Goal: Book appointment/travel/reservation

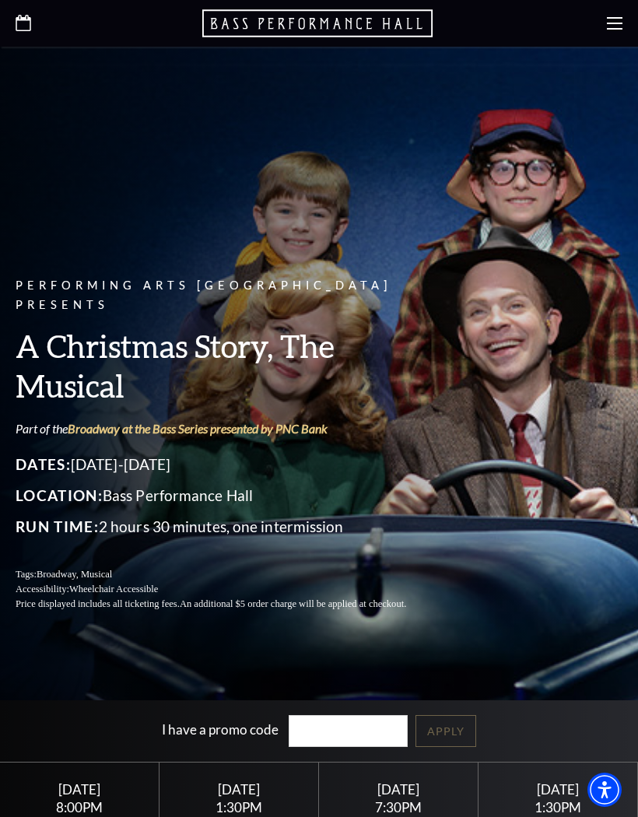
click at [611, 16] on icon at bounding box center [615, 24] width 16 height 16
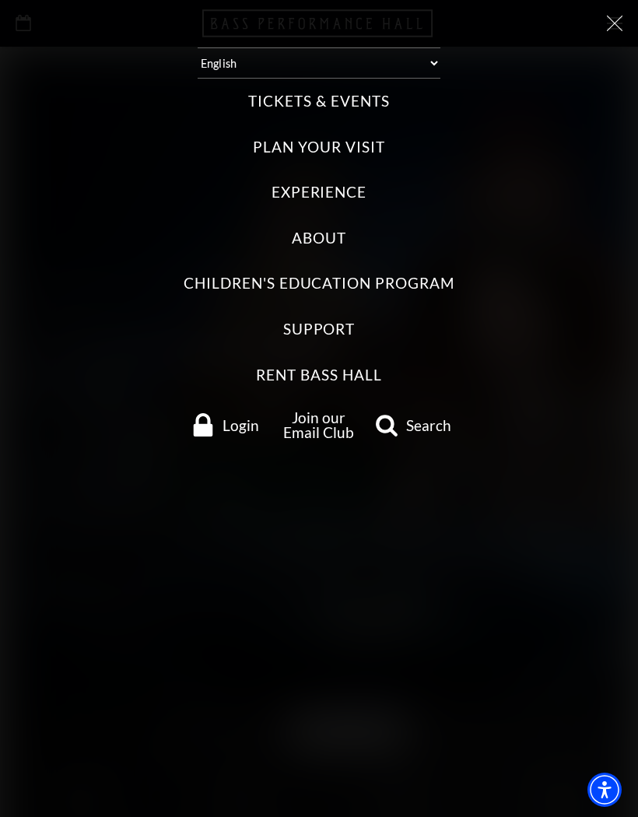
click at [633, 25] on div "Select: English Español Tickets & Events Now On Sale Broadway At The Bass prese…" at bounding box center [319, 408] width 638 height 817
click at [615, 23] on icon at bounding box center [615, 24] width 16 height 16
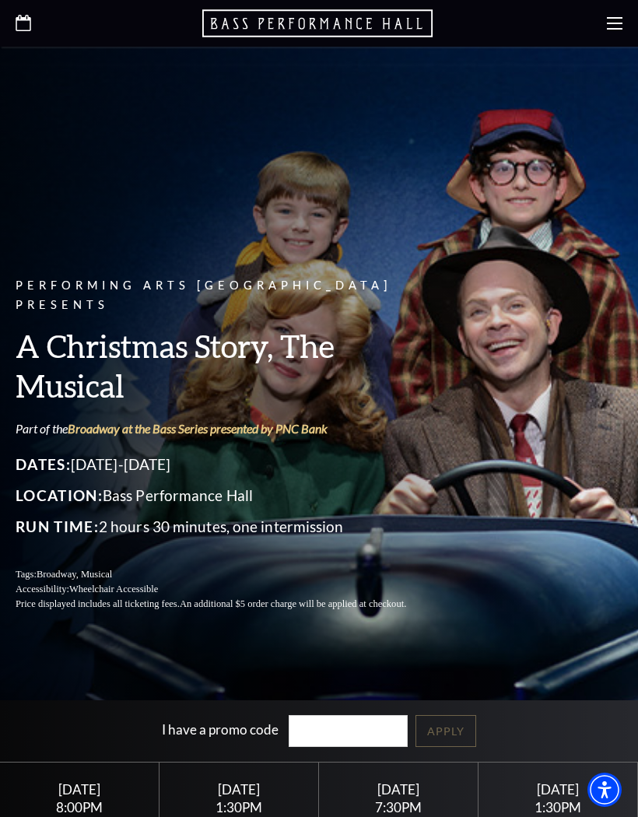
click at [22, 26] on icon "Open this option" at bounding box center [24, 23] width 16 height 16
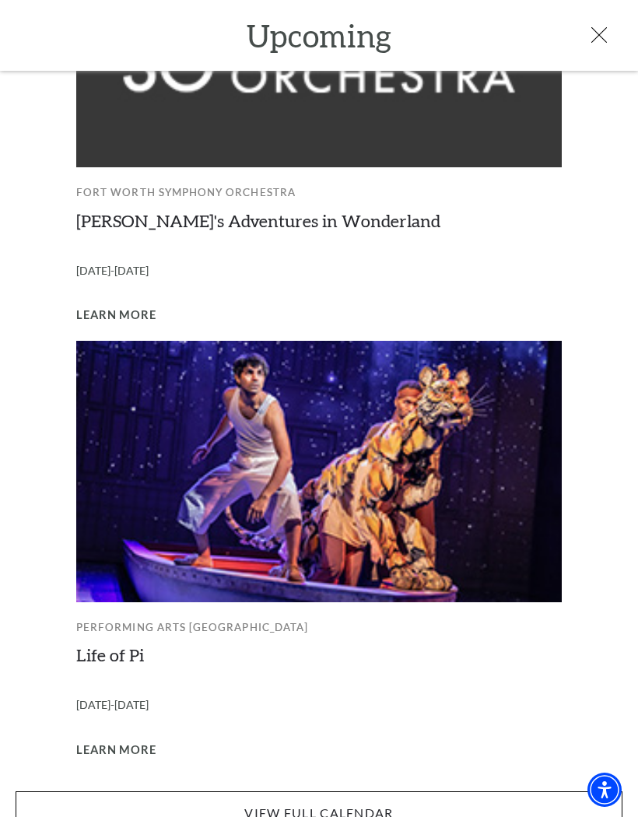
scroll to position [1087, 0]
click at [315, 791] on link "View Full Calendar" at bounding box center [319, 813] width 607 height 44
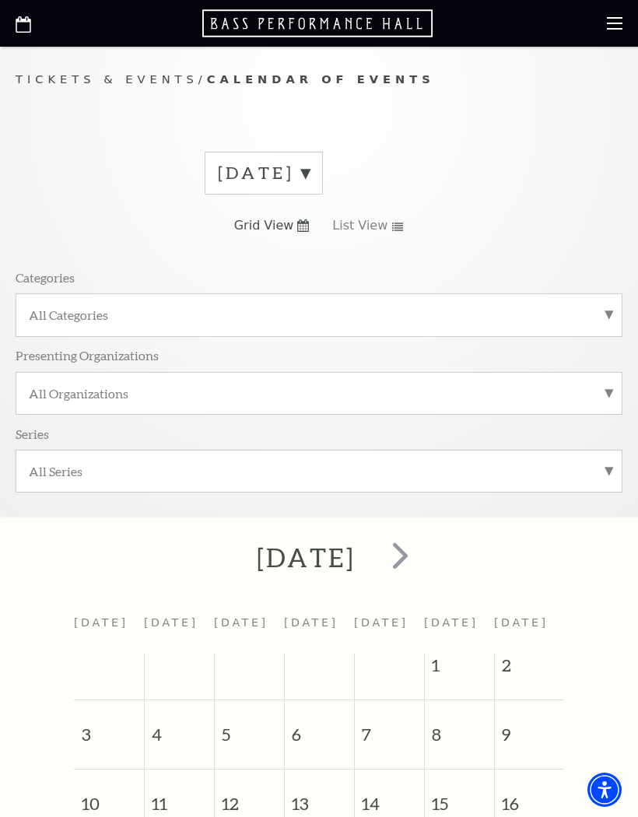
click at [422, 558] on span "next" at bounding box center [400, 555] width 44 height 44
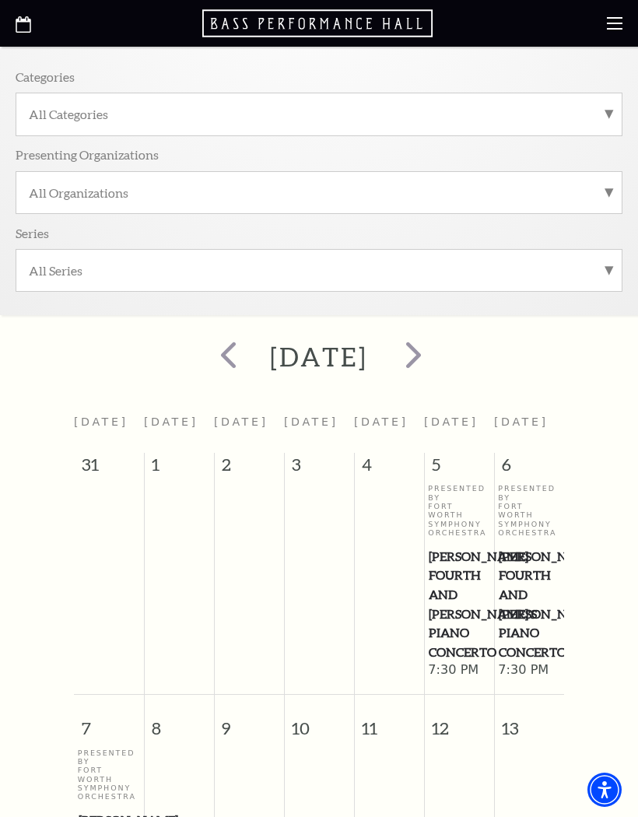
click at [436, 357] on span "next" at bounding box center [413, 354] width 44 height 44
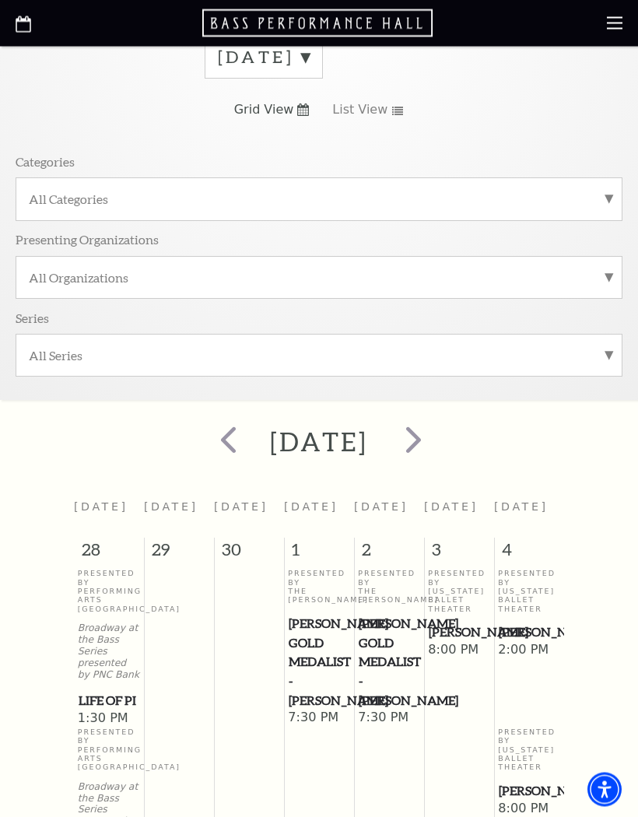
scroll to position [62, 0]
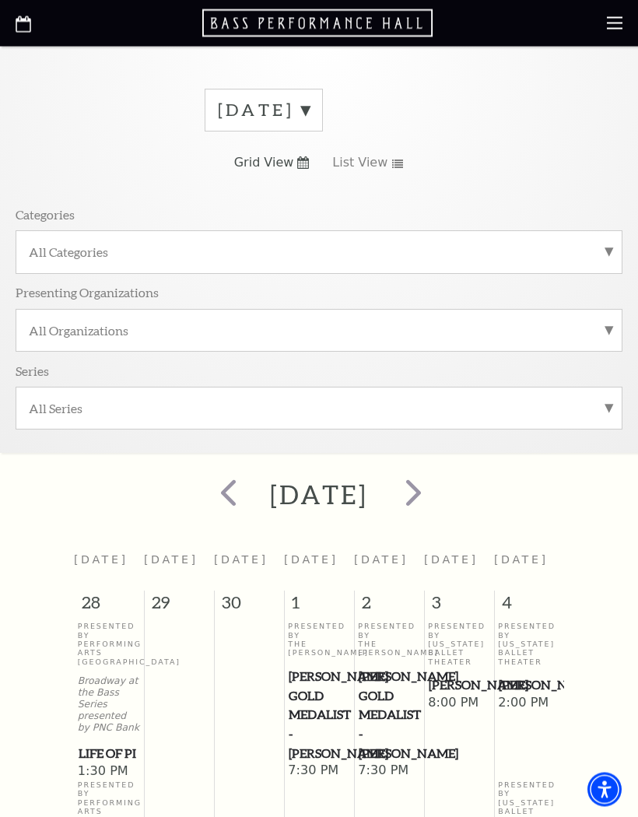
click at [436, 491] on span "next" at bounding box center [413, 493] width 44 height 44
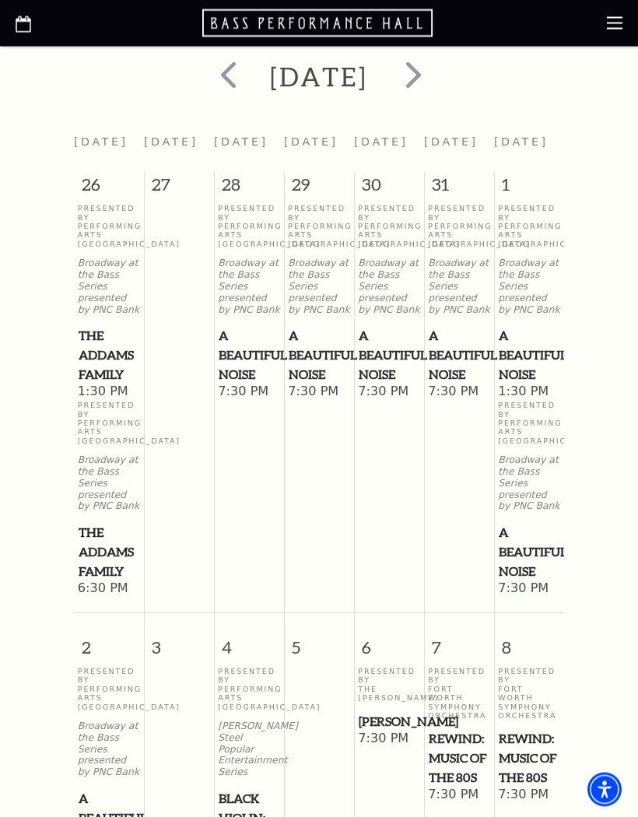
scroll to position [481, 0]
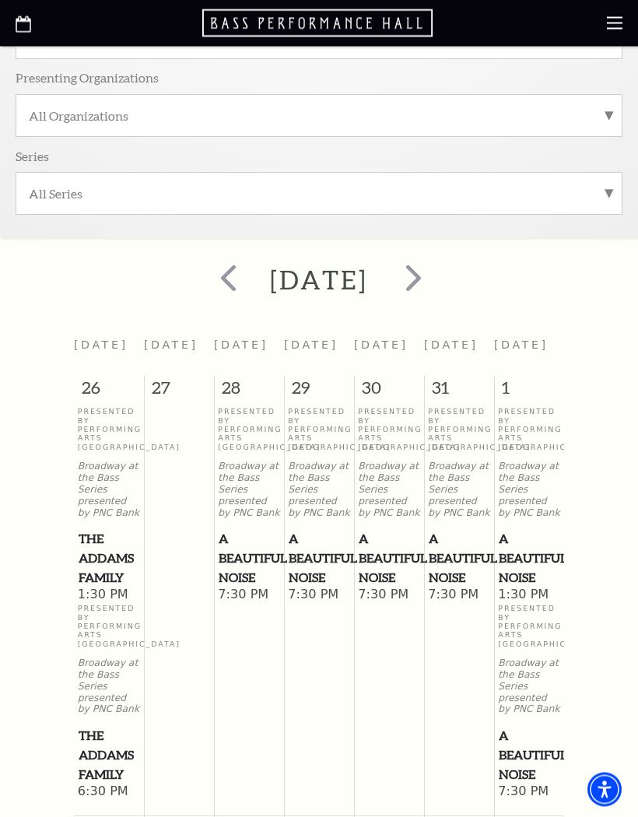
click at [436, 272] on span "next" at bounding box center [413, 278] width 44 height 44
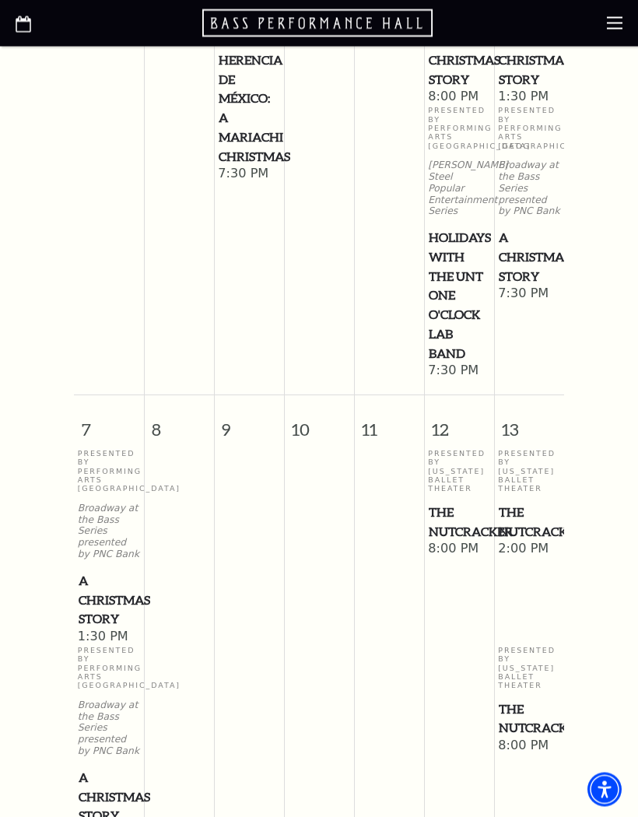
scroll to position [775, 0]
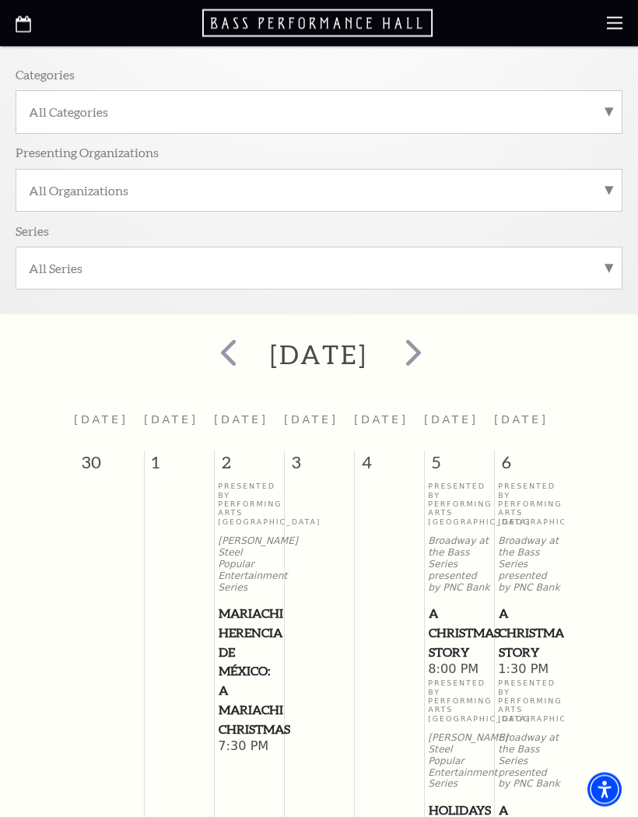
click at [436, 352] on span "next" at bounding box center [413, 353] width 44 height 44
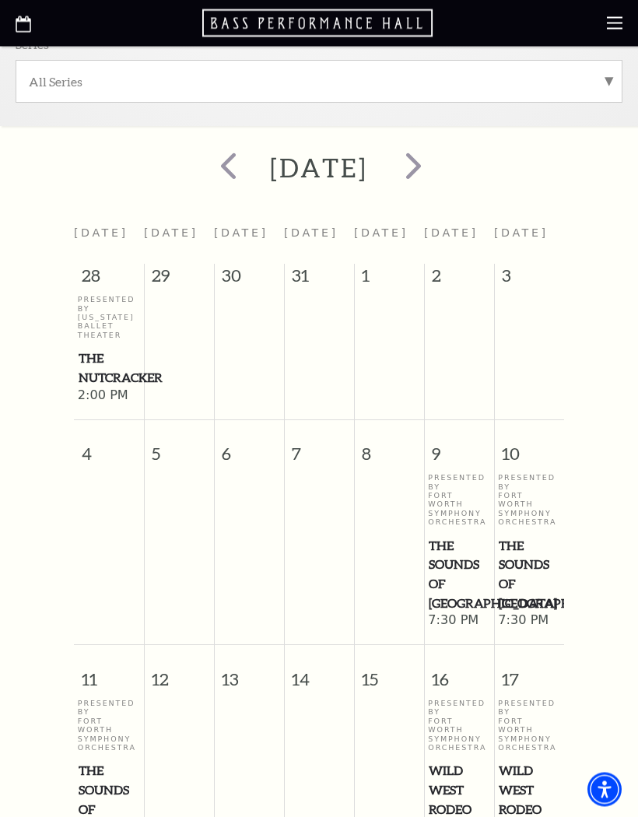
scroll to position [382, 0]
